Goal: Task Accomplishment & Management: Use online tool/utility

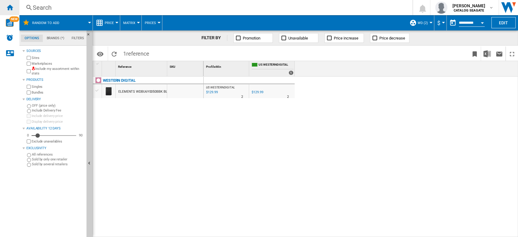
click at [12, 11] on ng-md-icon "Home" at bounding box center [9, 7] width 7 height 7
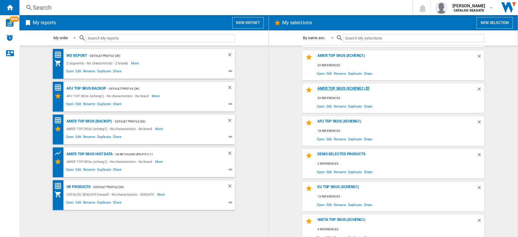
scroll to position [71, 0]
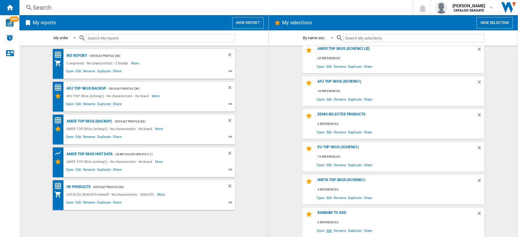
click at [328, 230] on span "Edit" at bounding box center [329, 230] width 8 height 8
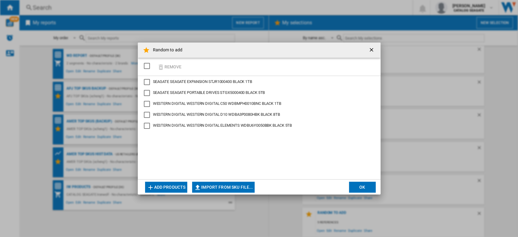
click at [375, 50] on ng-md-icon "getI18NText('BUTTONS.CLOSE_DIALOG')" at bounding box center [371, 50] width 7 height 7
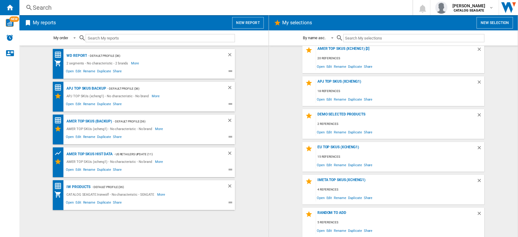
click at [499, 24] on button "New selection" at bounding box center [495, 23] width 36 height 12
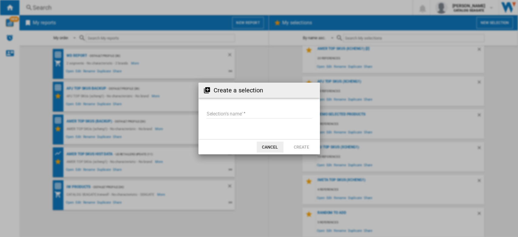
click at [274, 146] on button "Cancel" at bounding box center [270, 146] width 27 height 11
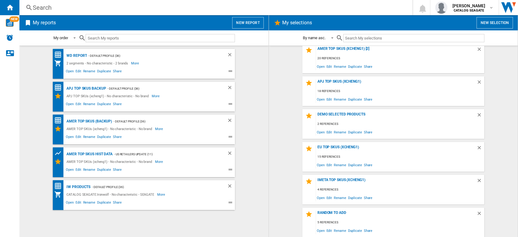
click at [250, 22] on button "New report" at bounding box center [247, 23] width 31 height 12
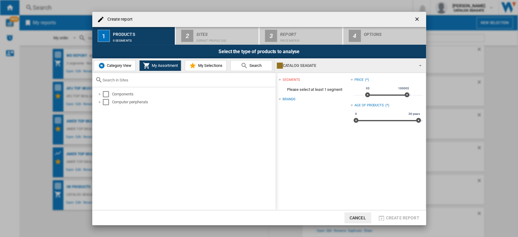
click at [214, 66] on span "My Selections" at bounding box center [209, 65] width 26 height 5
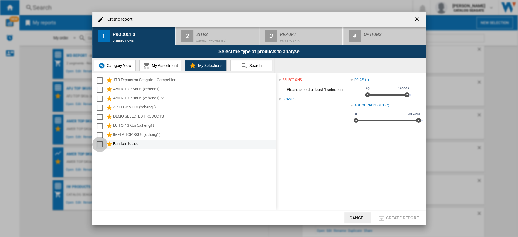
click at [99, 144] on div "Select" at bounding box center [100, 144] width 6 height 6
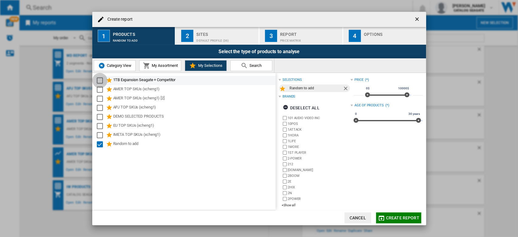
click at [99, 80] on div "Select" at bounding box center [100, 80] width 6 height 6
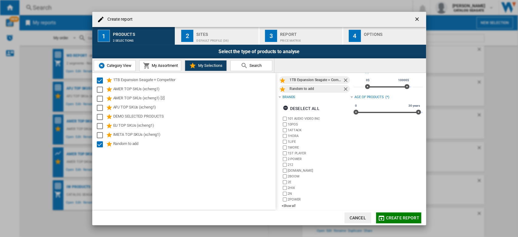
scroll to position [13, 0]
